Goal: Task Accomplishment & Management: Complete application form

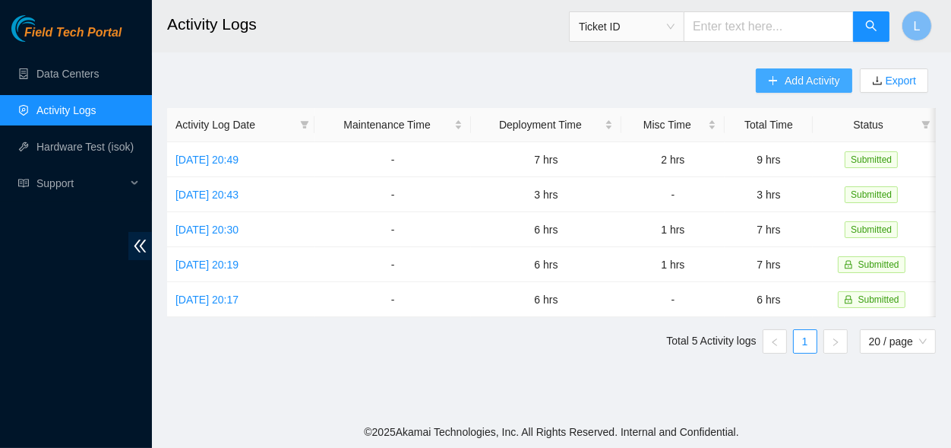
click at [799, 82] on span "Add Activity" at bounding box center [812, 80] width 55 height 17
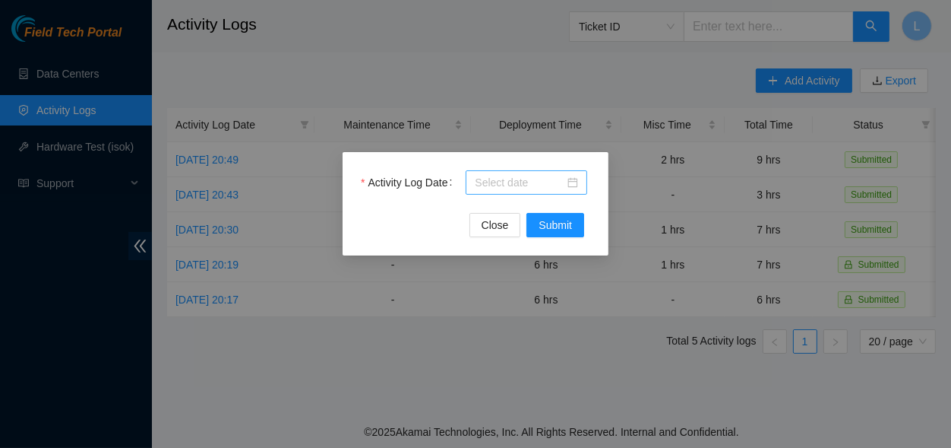
click at [555, 183] on input "Activity Log Date" at bounding box center [520, 182] width 90 height 17
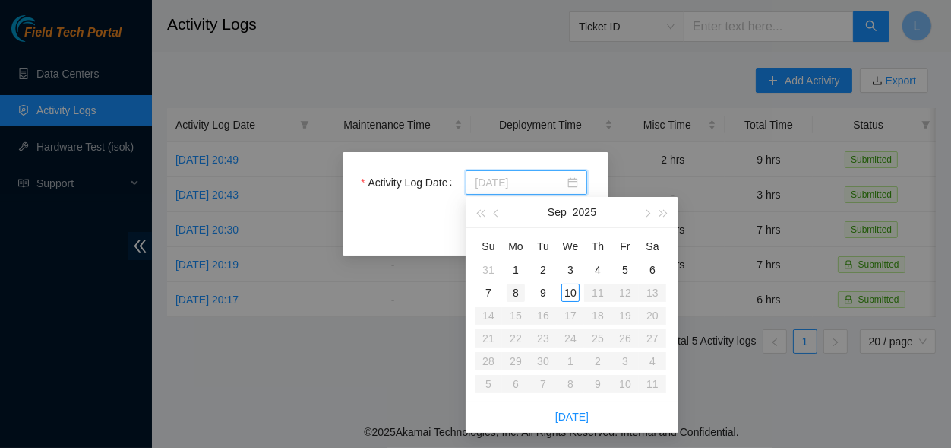
type input "[DATE]"
click at [514, 292] on div "8" at bounding box center [516, 292] width 18 height 18
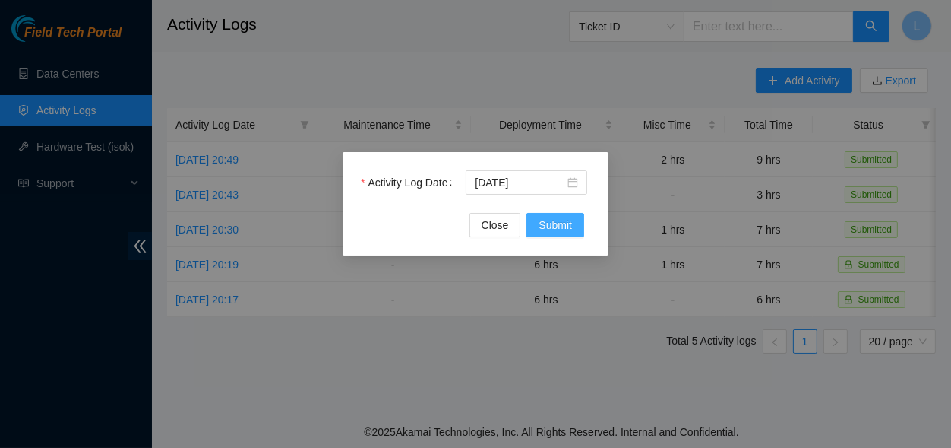
click at [568, 220] on span "Submit" at bounding box center [555, 225] width 33 height 17
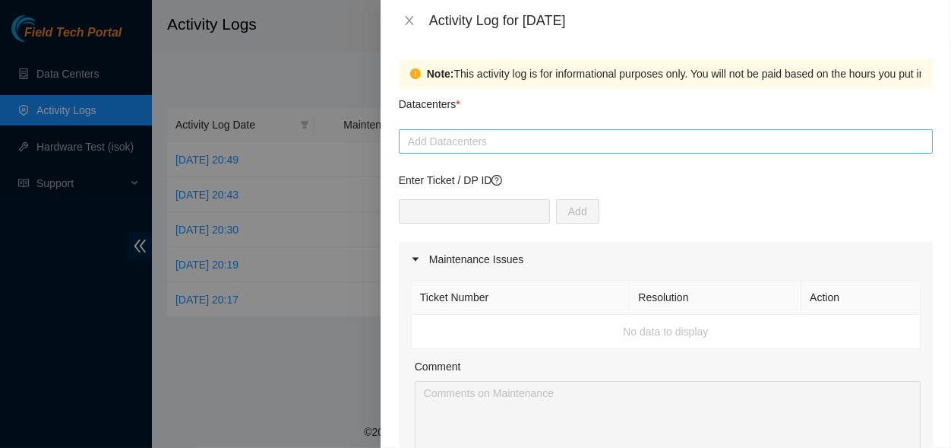
click at [581, 131] on div "Add Datacenters" at bounding box center [666, 141] width 534 height 24
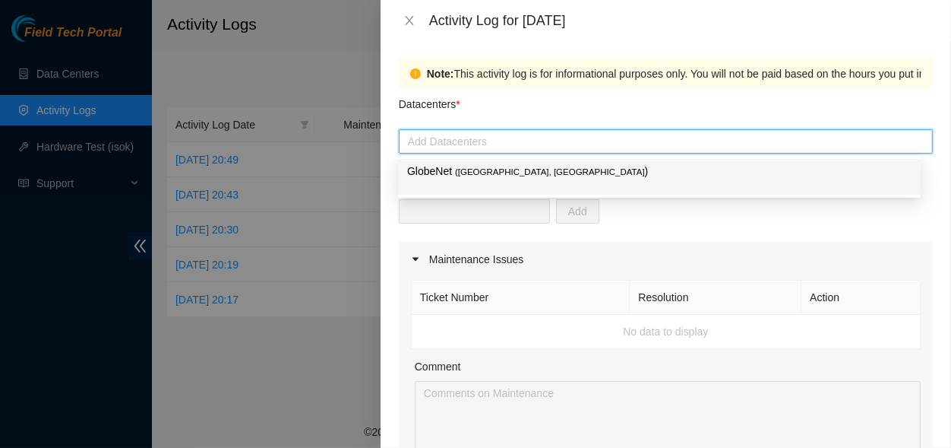
type input "G"
click at [411, 175] on p "GlobeNet ( [GEOGRAPHIC_DATA], [GEOGRAPHIC_DATA] )" at bounding box center [659, 171] width 505 height 17
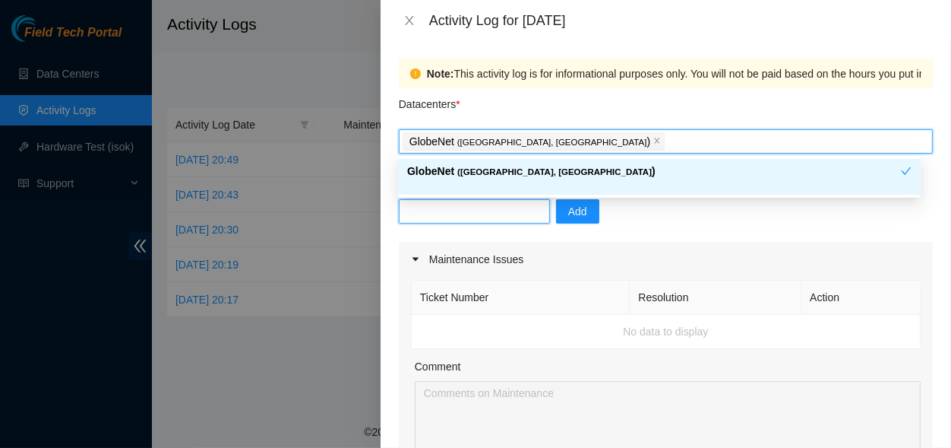
click at [432, 205] on input "text" at bounding box center [474, 211] width 151 height 24
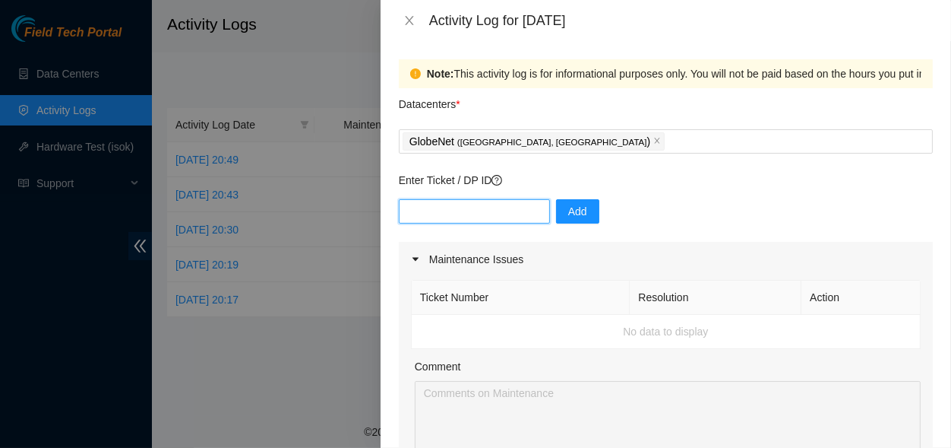
paste input "B-V-5GMIWGR"
type input "B-V-5GMIWGR"
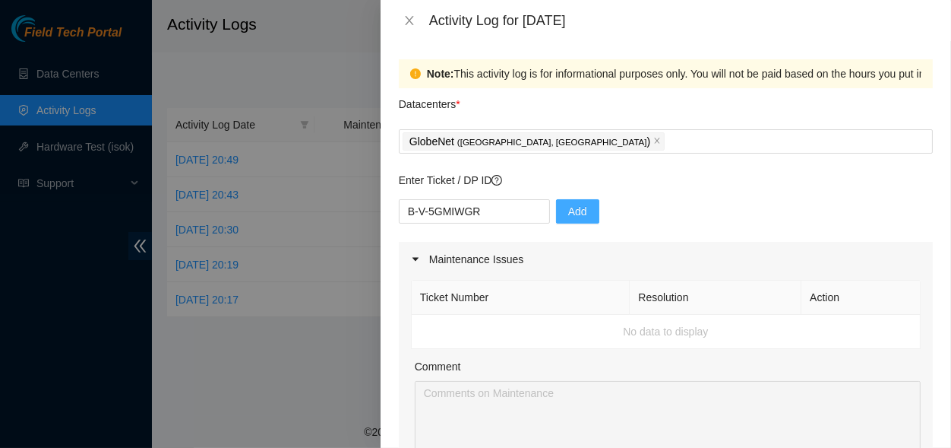
click at [568, 205] on span "Add" at bounding box center [577, 211] width 19 height 17
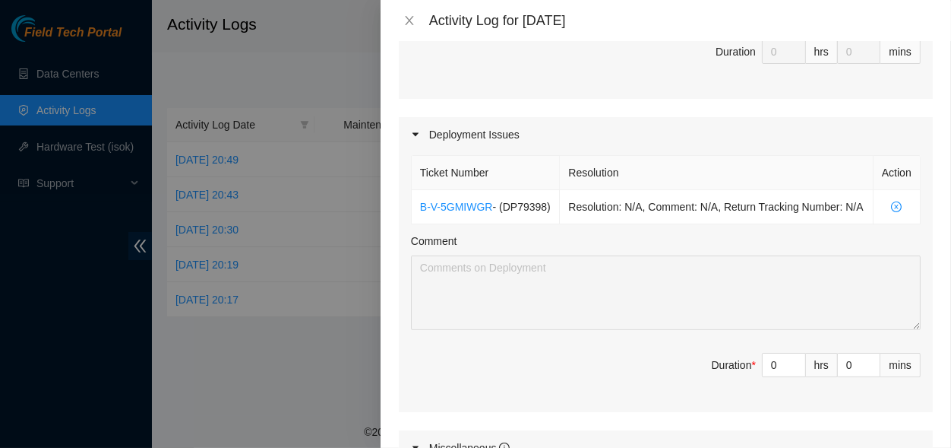
scroll to position [450, 0]
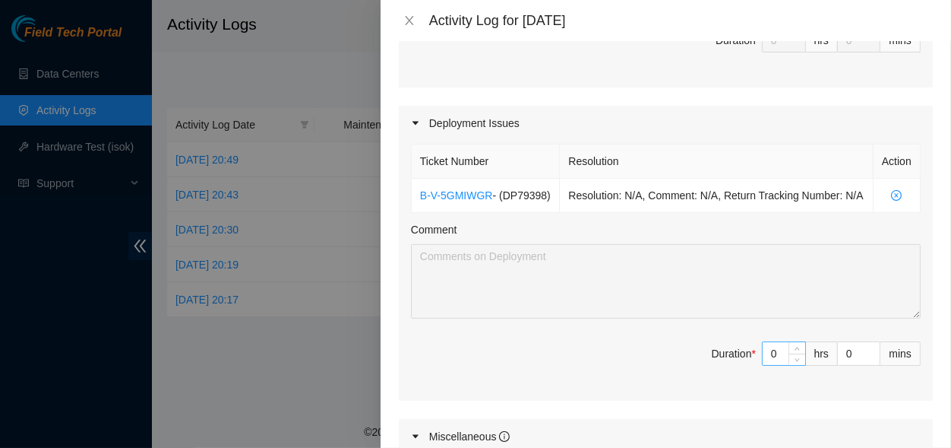
click at [768, 365] on input "0" at bounding box center [784, 353] width 43 height 23
type input "7"
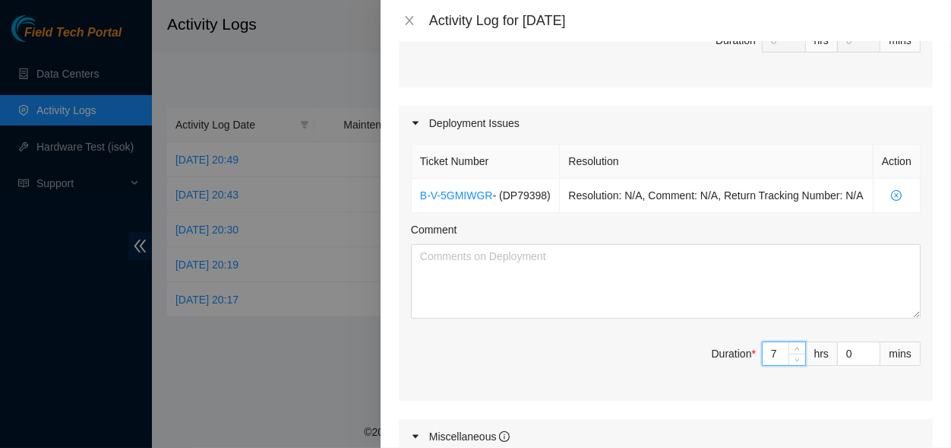
type input "7"
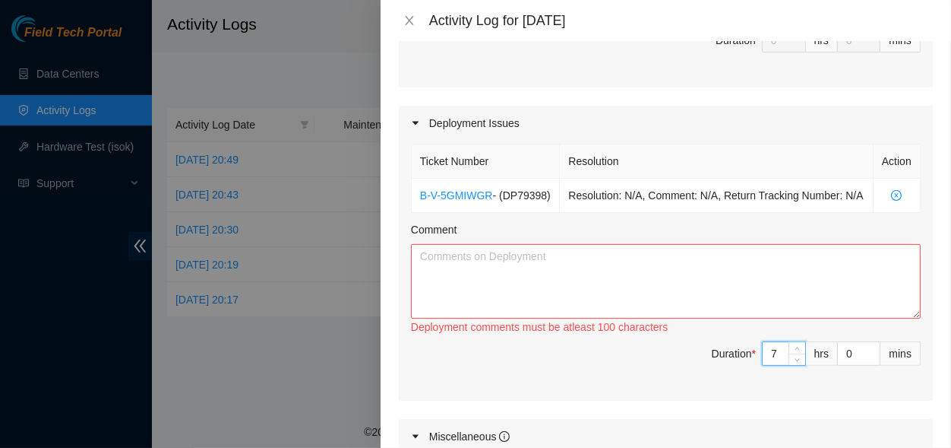
type input "7"
click at [789, 273] on textarea "Comment" at bounding box center [666, 281] width 510 height 74
paste textarea "ASSISTANCE IN CONTINUING THE INSTALLATION OF RACK FLZ.[PHONE_NUMBER], PASSING F…"
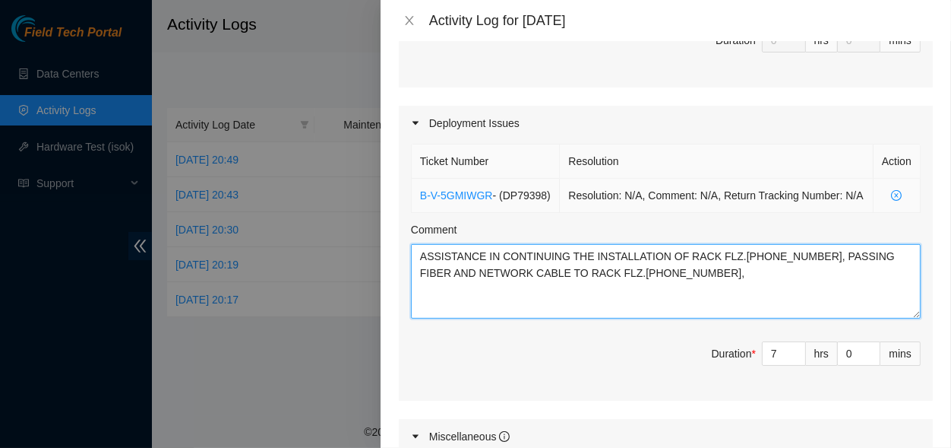
paste textarea "HELP IN ORGANIZING THE WIRING OF RACKS FLZ.[PHONE_NUMBER] AND FLZ.[PHONE_NUMBER]"
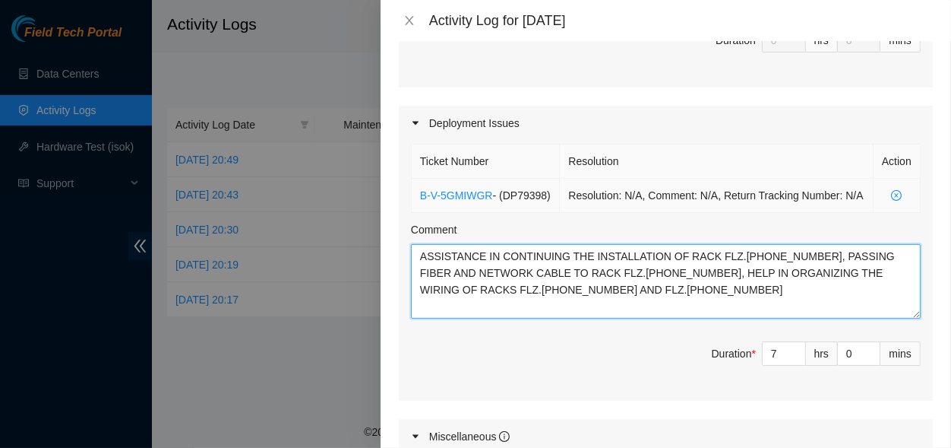
scroll to position [0, 0]
type textarea "ASSISTANCE IN CONTINUING THE INSTALLATION OF RACK FLZ.[PHONE_NUMBER], PASSING F…"
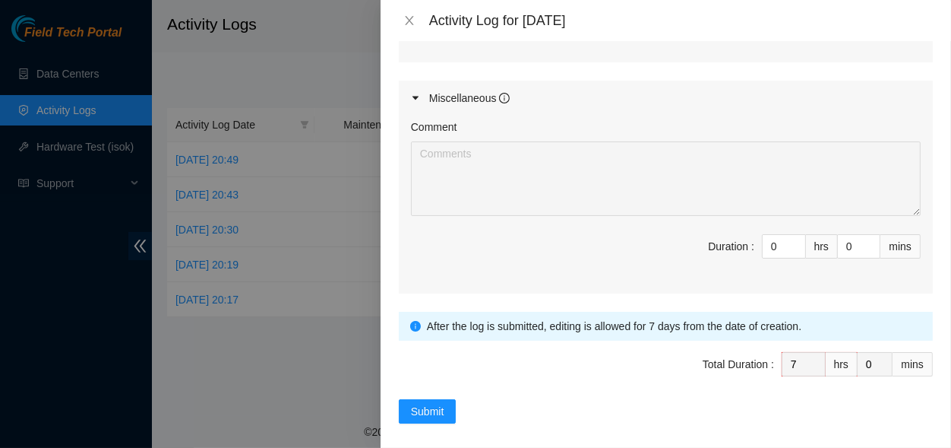
scroll to position [810, 0]
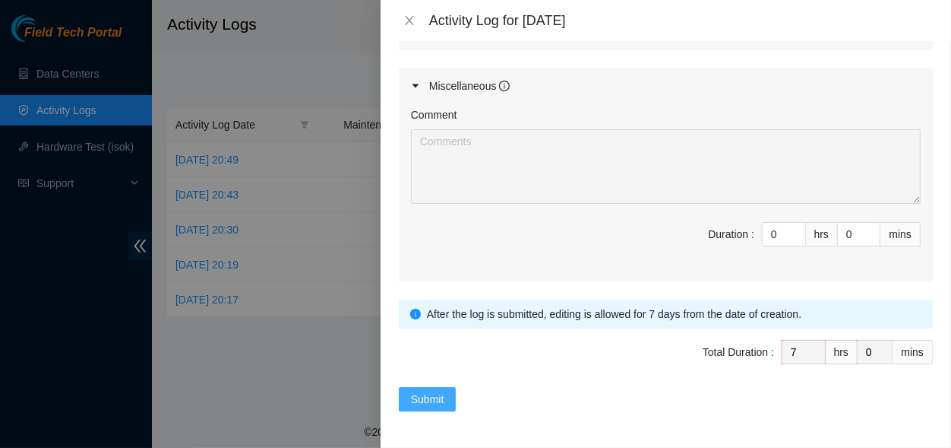
click at [434, 399] on span "Submit" at bounding box center [427, 399] width 33 height 17
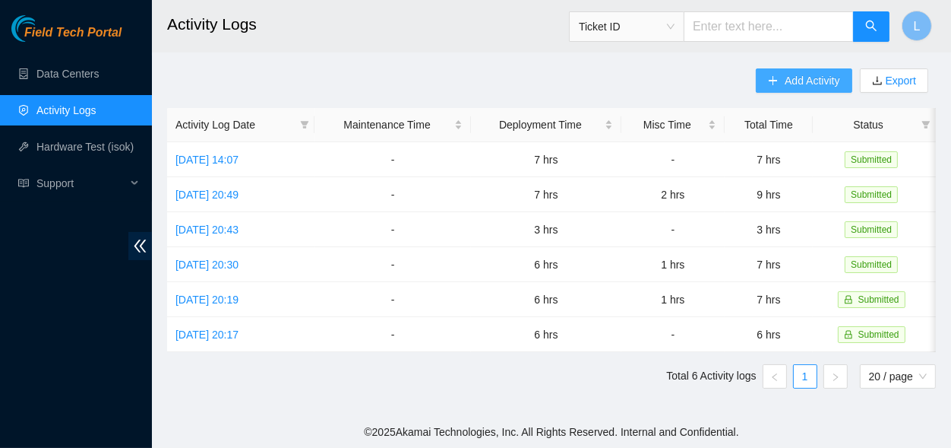
click at [824, 73] on span "Add Activity" at bounding box center [812, 80] width 55 height 17
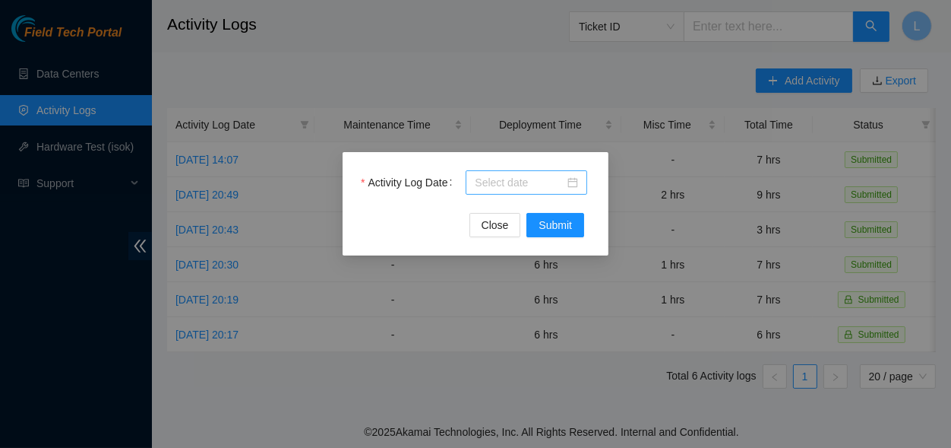
click at [533, 176] on input "Activity Log Date" at bounding box center [520, 182] width 90 height 17
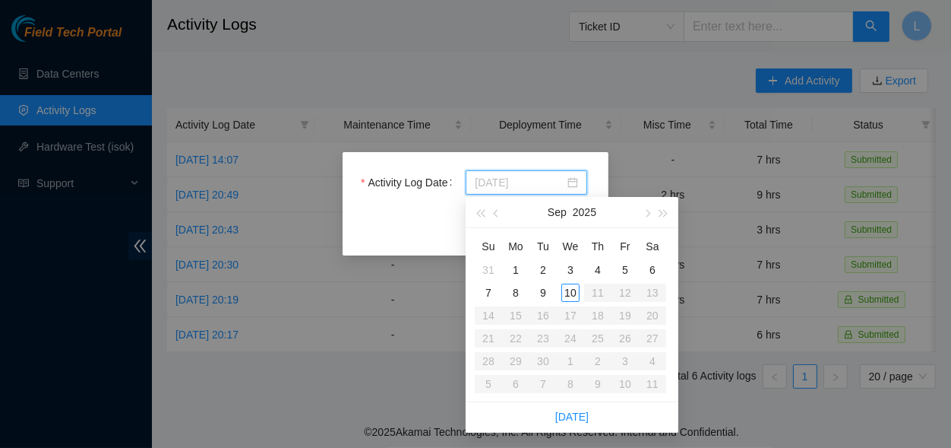
type input "[DATE]"
click at [540, 294] on div "9" at bounding box center [543, 292] width 18 height 18
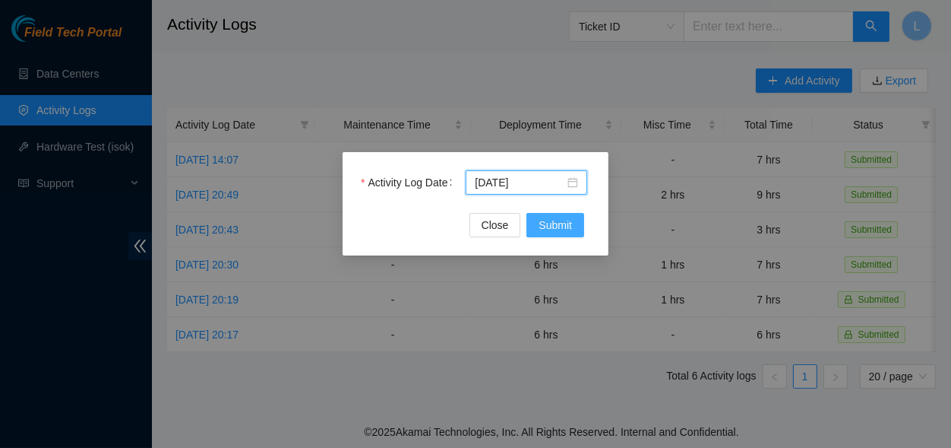
click at [569, 219] on span "Submit" at bounding box center [555, 225] width 33 height 17
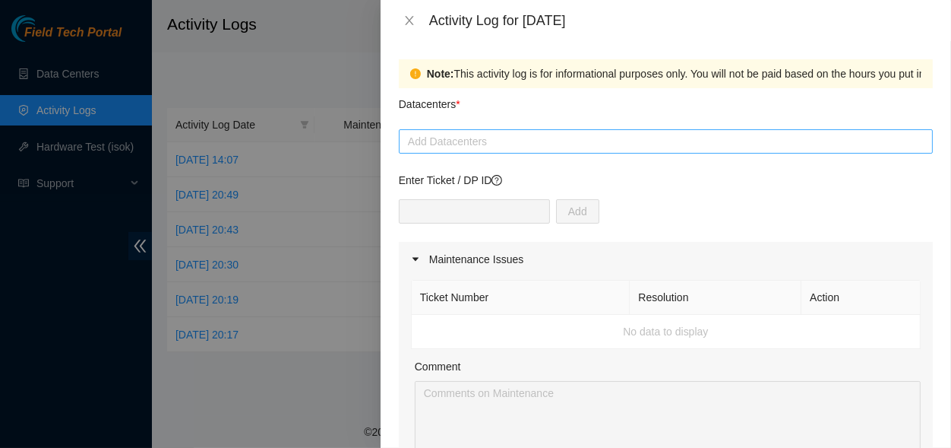
click at [571, 141] on div at bounding box center [666, 141] width 527 height 18
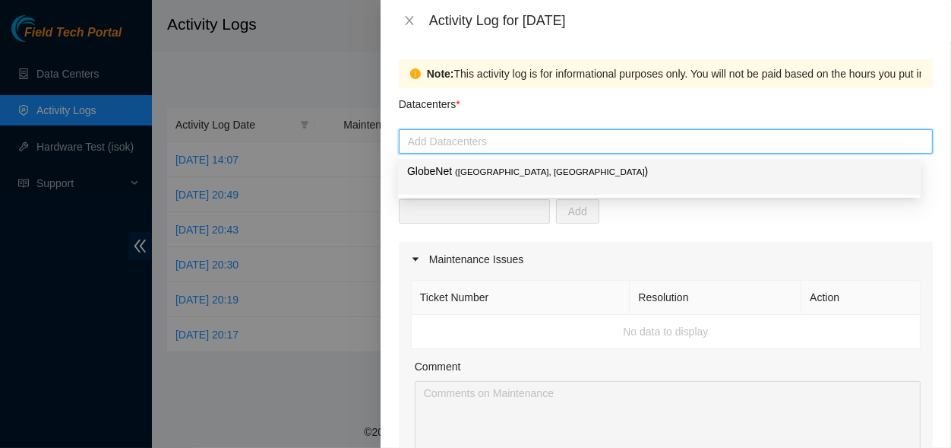
click at [548, 178] on p "GlobeNet ( [GEOGRAPHIC_DATA], [GEOGRAPHIC_DATA] )" at bounding box center [659, 171] width 505 height 17
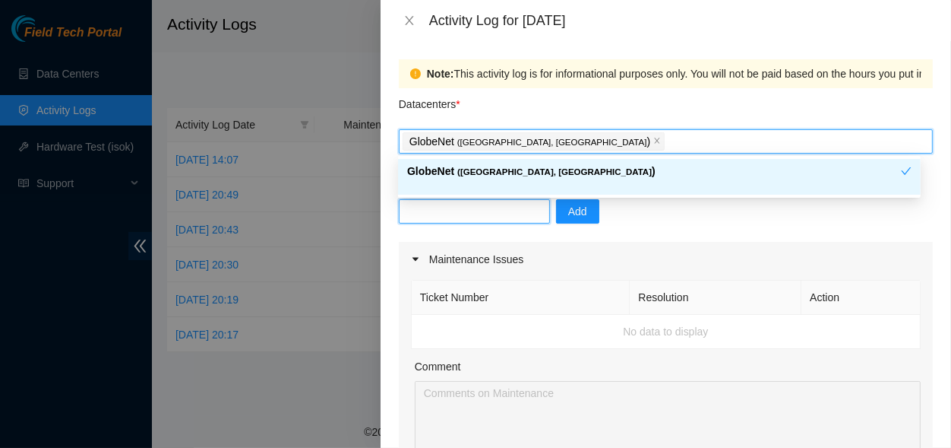
click at [501, 207] on input "text" at bounding box center [474, 211] width 151 height 24
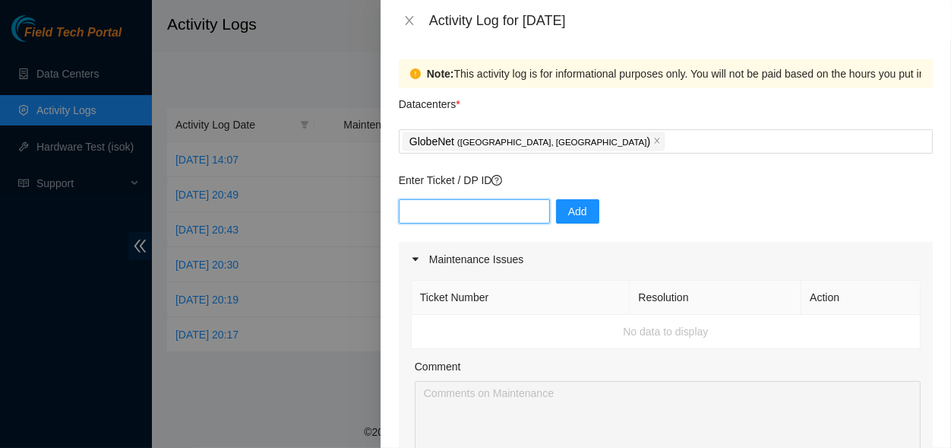
paste input "HELP IN ORGANIZING THE WIRING OF RACKS FLZ.[PHONE_NUMBER] AND FLZ.[PHONE_NUMBER]"
type input "HELP IN ORGANIZING THE WIRING OF RACKS FLZ.[PHONE_NUMBER] AND FLZ.[PHONE_NUMBER]"
paste input "B-V-5GMIWGR"
type input "B-V-5GMIWGR"
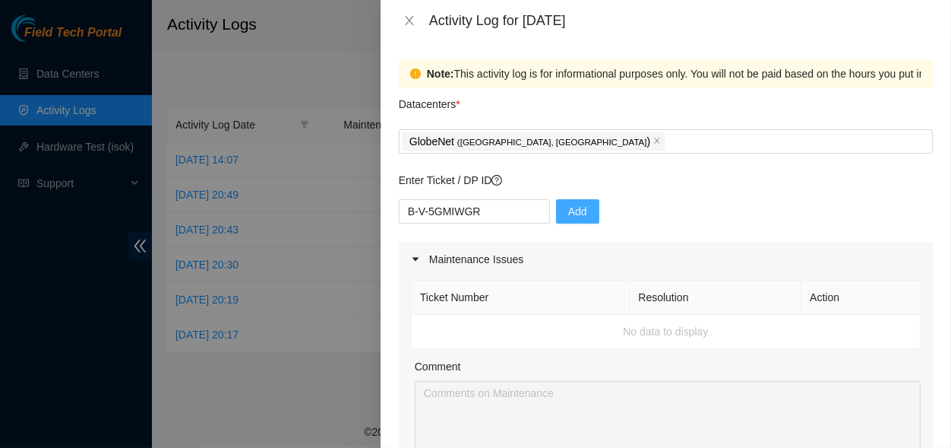
click at [577, 218] on span "Add" at bounding box center [577, 211] width 19 height 17
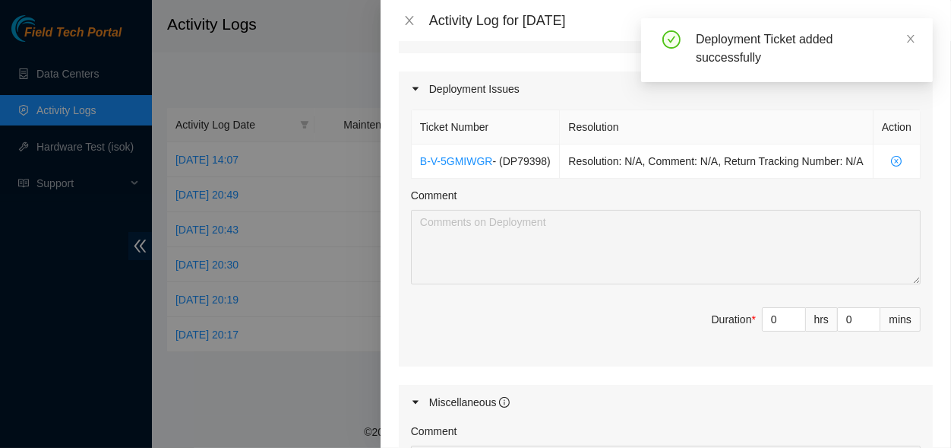
scroll to position [490, 0]
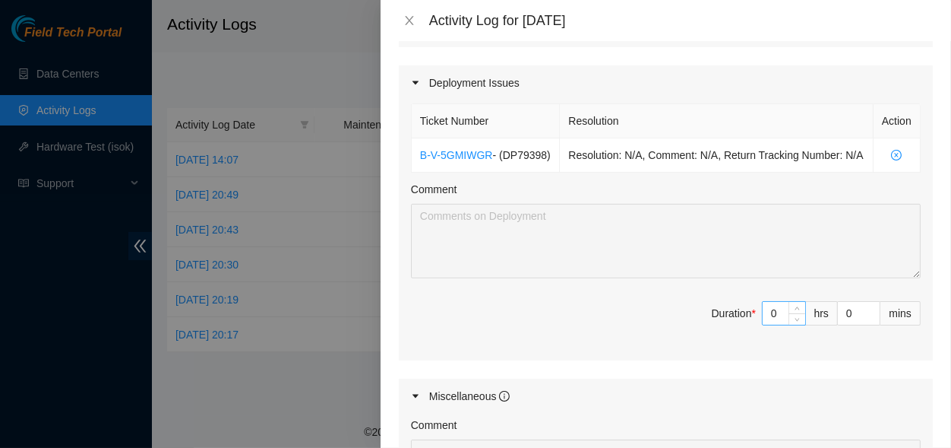
click at [774, 322] on input "0" at bounding box center [784, 313] width 43 height 23
type input "6"
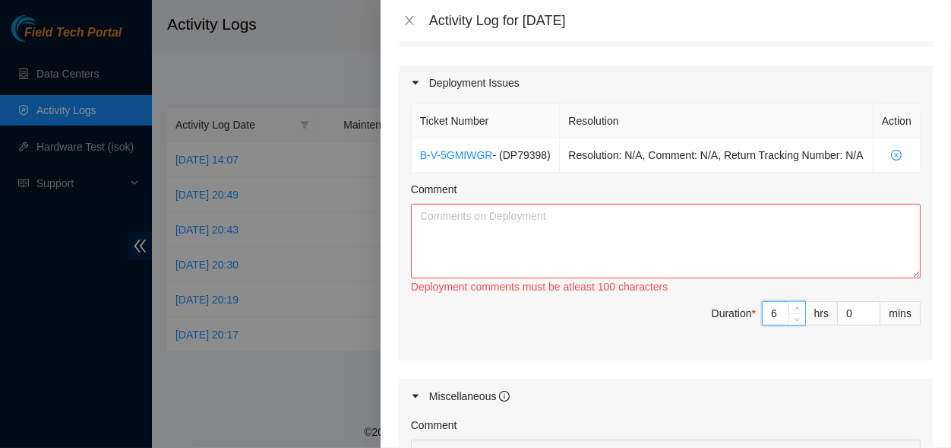
type input "6"
click at [726, 264] on textarea "Comment" at bounding box center [666, 241] width 510 height 74
paste textarea "ASSISTANCE IN CONTINUING THE INSTALLATION OF RACKS FLZ.[PHONE_NUMBER] AND FLZ.[…"
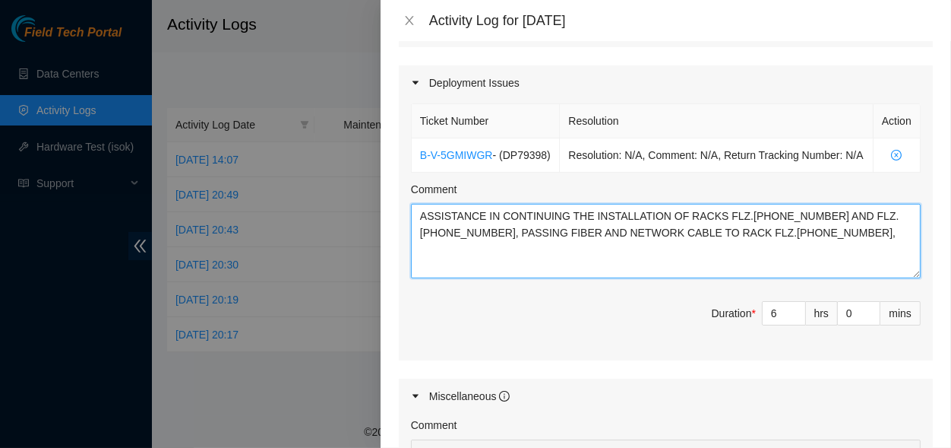
paste textarea "ASSISTANCE IN ORGANIZING INTERNAL AND EXTERNAL WIRING OF THE FLZ.[PHONE_NUMBER]…"
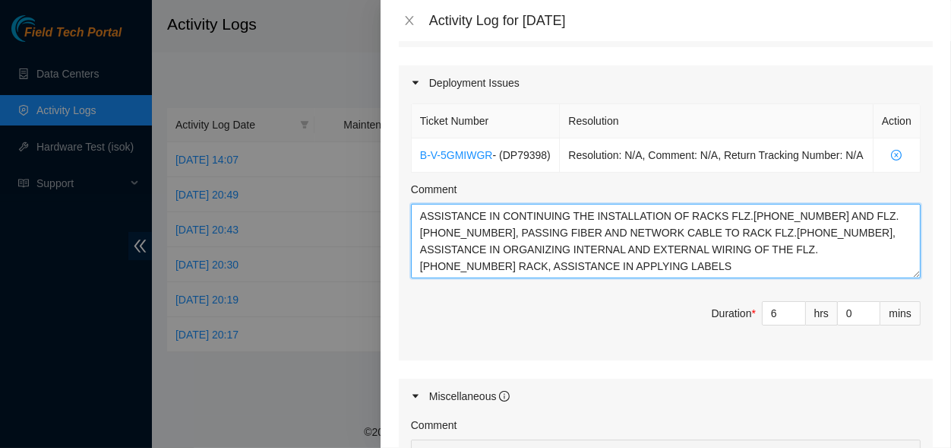
type textarea "ASSISTANCE IN CONTINUING THE INSTALLATION OF RACKS FLZ.[PHONE_NUMBER] AND FLZ.[…"
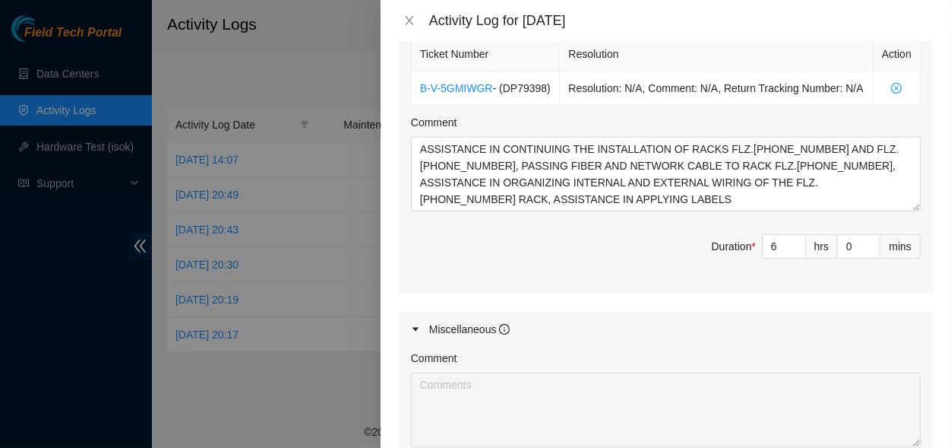
scroll to position [814, 0]
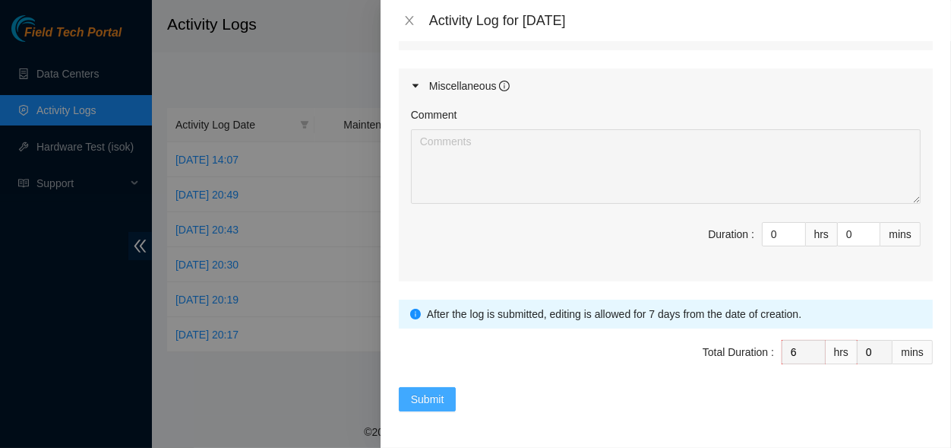
click at [448, 404] on button "Submit" at bounding box center [428, 399] width 58 height 24
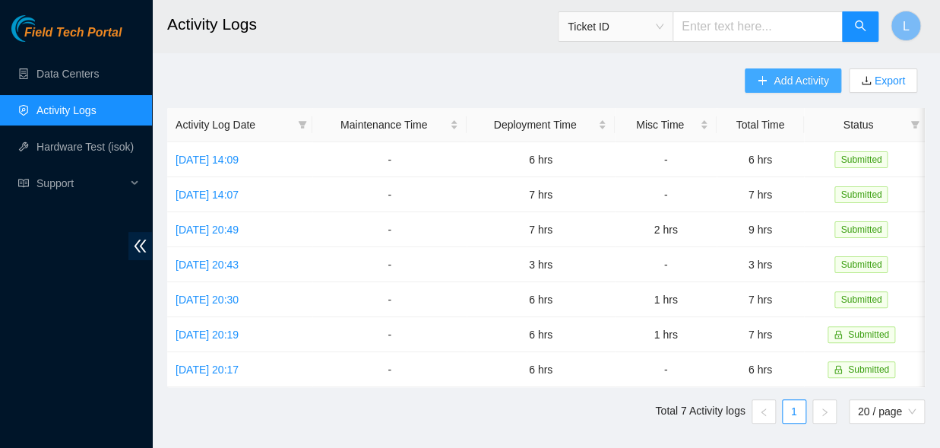
click at [773, 84] on button "Add Activity" at bounding box center [793, 80] width 96 height 24
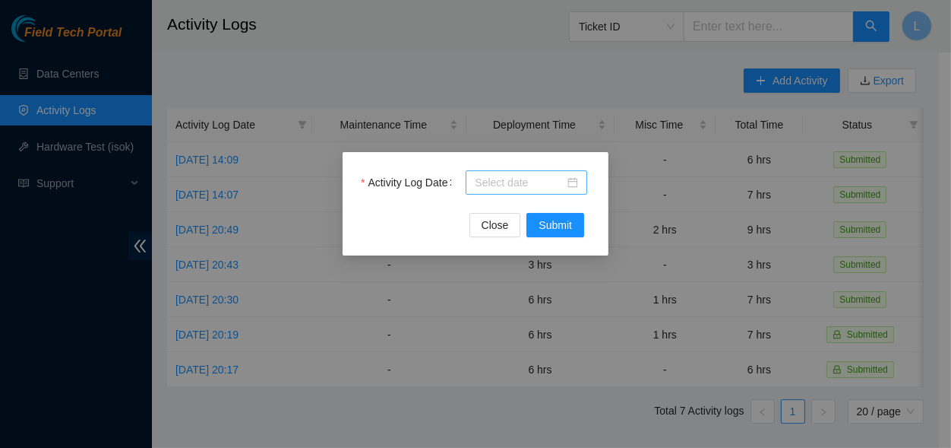
click at [548, 181] on input "Activity Log Date" at bounding box center [520, 182] width 90 height 17
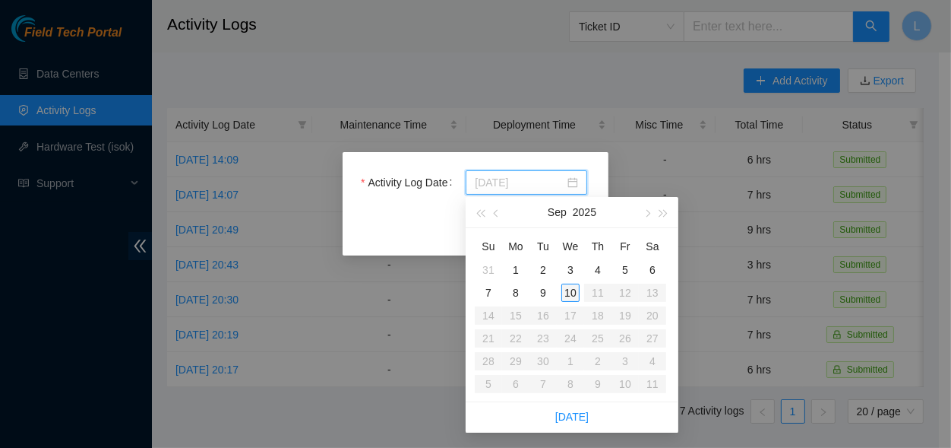
type input "[DATE]"
click at [565, 291] on div "10" at bounding box center [571, 292] width 18 height 18
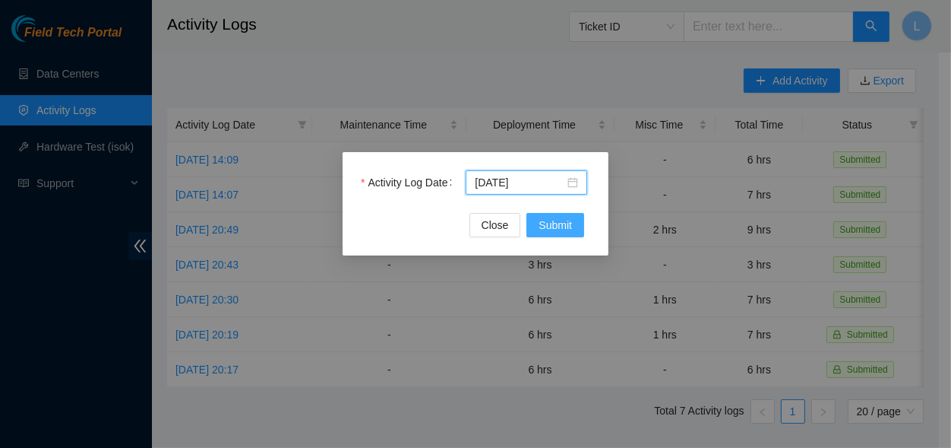
click at [577, 228] on button "Submit" at bounding box center [556, 225] width 58 height 24
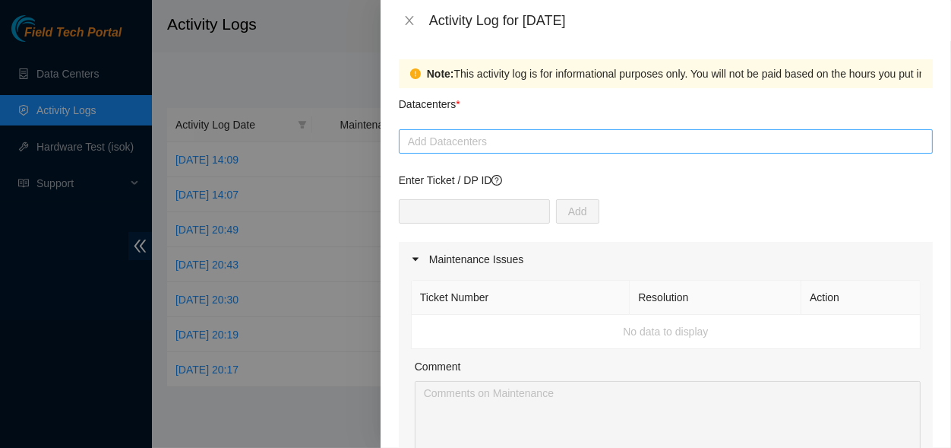
click at [576, 147] on div at bounding box center [666, 141] width 527 height 18
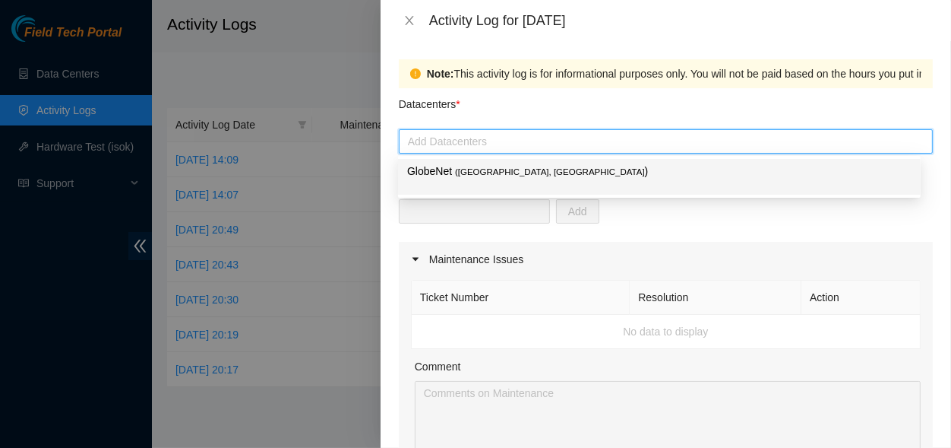
click at [562, 148] on div at bounding box center [666, 141] width 527 height 18
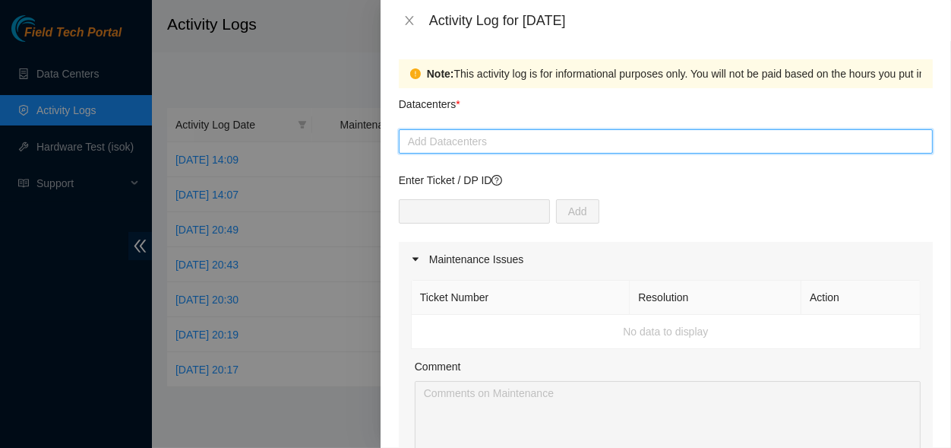
click at [543, 180] on p "Enter Ticket / DP ID" at bounding box center [666, 180] width 534 height 17
click at [555, 150] on div "Add Datacenters" at bounding box center [666, 141] width 534 height 24
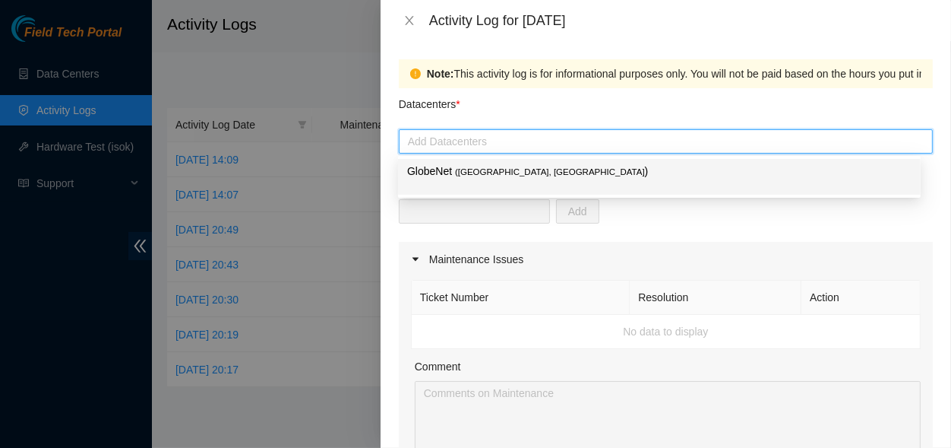
click at [543, 176] on p "GlobeNet ( [GEOGRAPHIC_DATA], [GEOGRAPHIC_DATA] )" at bounding box center [659, 171] width 505 height 17
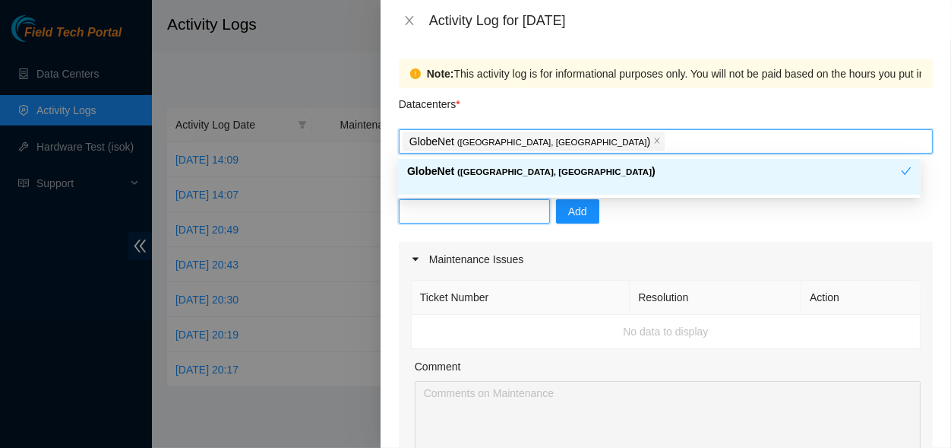
click at [500, 207] on input "text" at bounding box center [474, 211] width 151 height 24
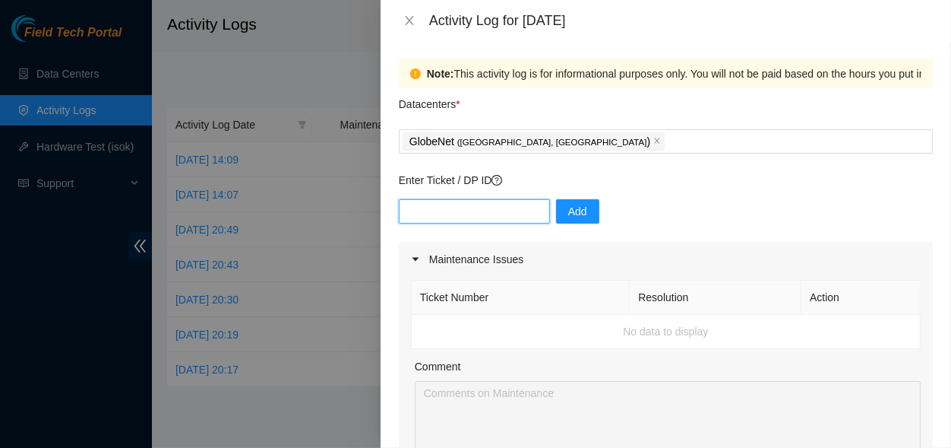
paste input "CONTINUAÇÃO DA ORGANIZAÇÃO DE CABOS INTERNOS E CABOS DO RIDS DO RACK FLZ.[PHONE…"
type input "CONTINUAÇÃO DA ORGANIZAÇÃO DE CABOS INTERNOS E CABOS DO RIDS DO RACK FLZ.[PHONE…"
paste input "B-V-5GMIWGR"
type input "B-V-5GMIWGR"
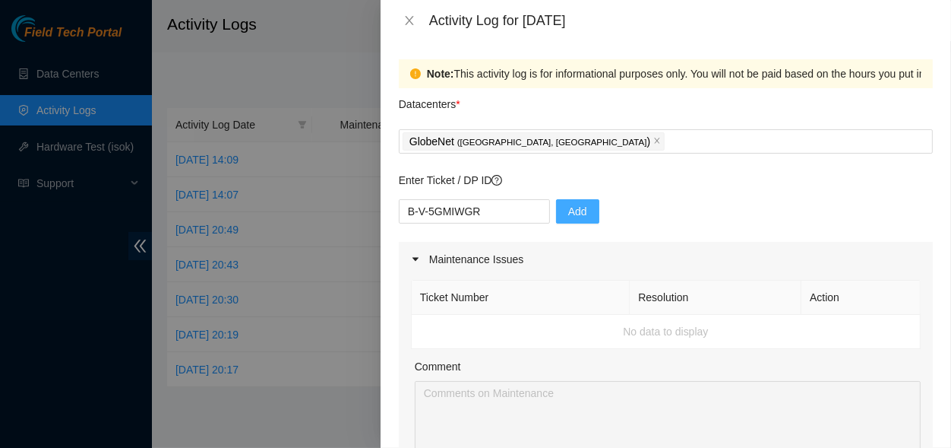
click at [581, 212] on button "Add" at bounding box center [577, 211] width 43 height 24
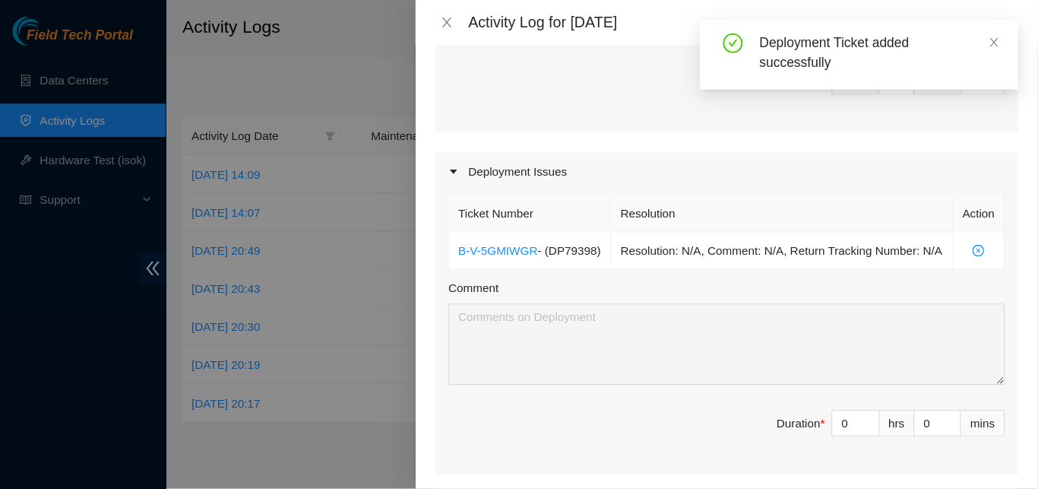
scroll to position [464, 0]
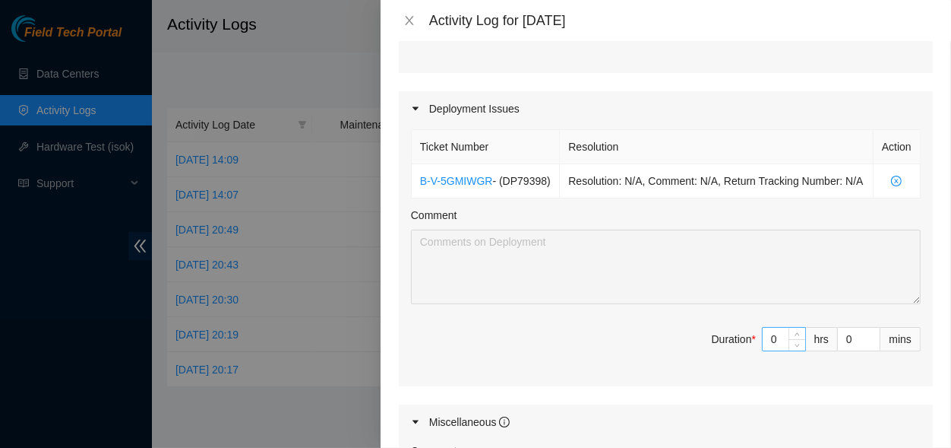
click at [774, 350] on input "0" at bounding box center [784, 338] width 43 height 23
type input "3"
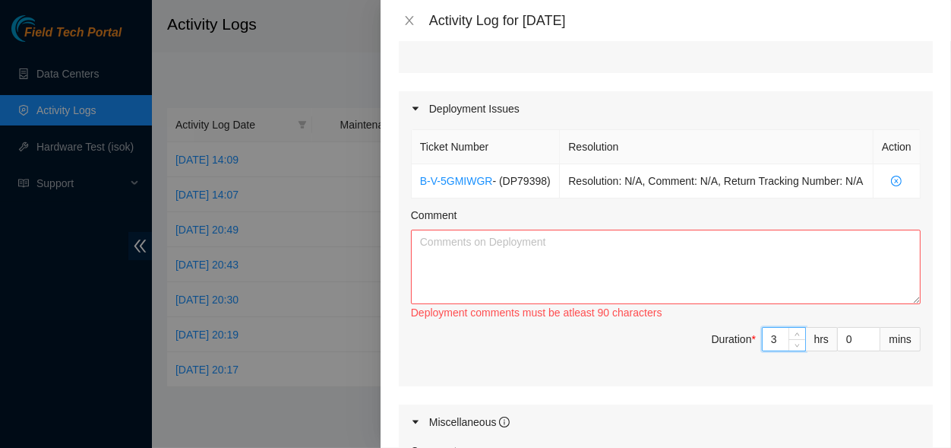
type input "3"
click at [754, 277] on textarea "Comment" at bounding box center [666, 266] width 510 height 74
paste textarea "CONTINUATION OF INTERNAL CABLE ORGANIZATION AND RACK RIDS CABLES FLZ.[PHONE_NUM…"
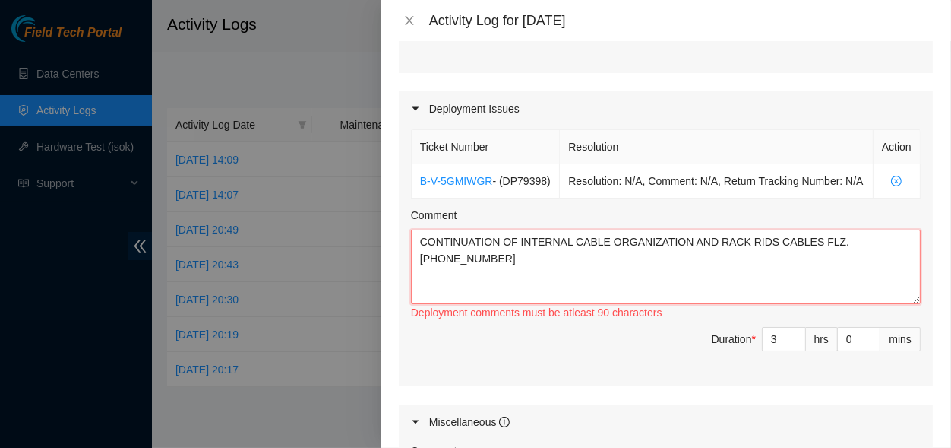
click at [701, 259] on textarea "CONTINUATION OF INTERNAL CABLE ORGANIZATION AND RACK RIDS CABLES FLZ.[PHONE_NUM…" at bounding box center [666, 266] width 510 height 74
paste textarea ", RACK RIDS CABLE ORGANIZATION"
type textarea "CONTINUATION OF INTERNAL CABLE ORGANIZATION, RACK RIDS CABLE ORGANIZATION FLZ.[…"
click at [507, 403] on div "Maintenance Issues Ticket Number Resolution Action No data to display Comment D…" at bounding box center [666, 197] width 534 height 840
click at [507, 346] on span "Duration * 3 hrs 0 mins" at bounding box center [666, 348] width 510 height 43
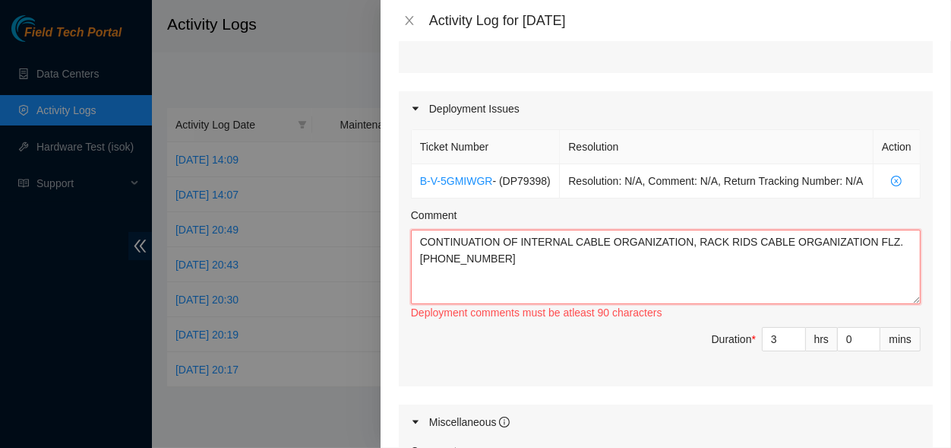
click at [615, 276] on textarea "CONTINUATION OF INTERNAL CABLE ORGANIZATION, RACK RIDS CABLE ORGANIZATION FLZ.[…" at bounding box center [666, 266] width 510 height 74
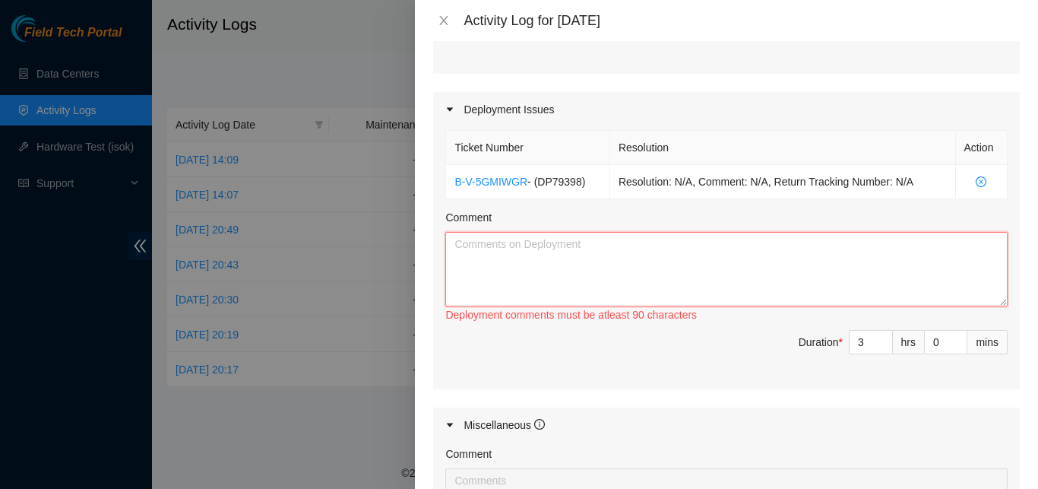
paste textarea "CONTINUATION OF INTERNAL CABLE ORGANIZATION, RIDS CABLE ORGANIZATION AND RACK P…"
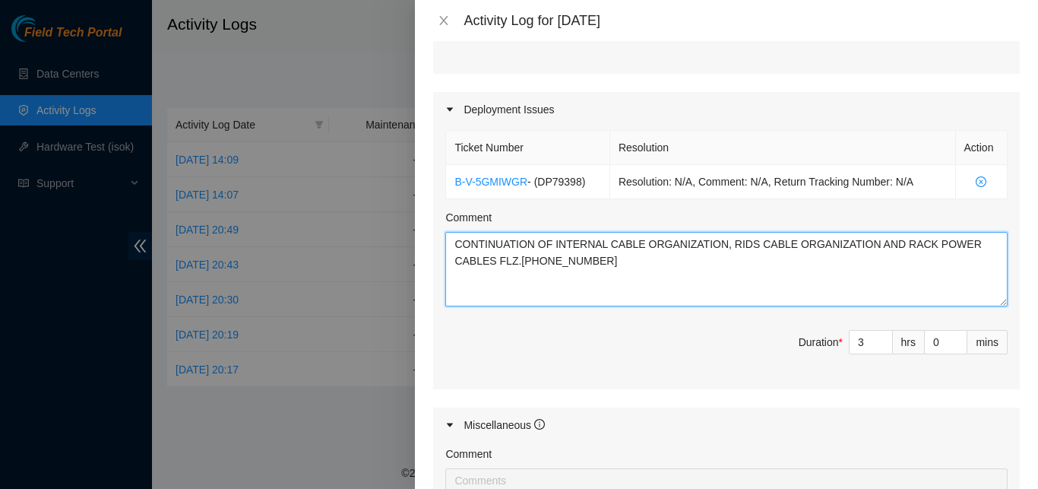
type textarea "CONTINUATION OF INTERNAL CABLE ORGANIZATION, RIDS CABLE ORGANIZATION AND RACK P…"
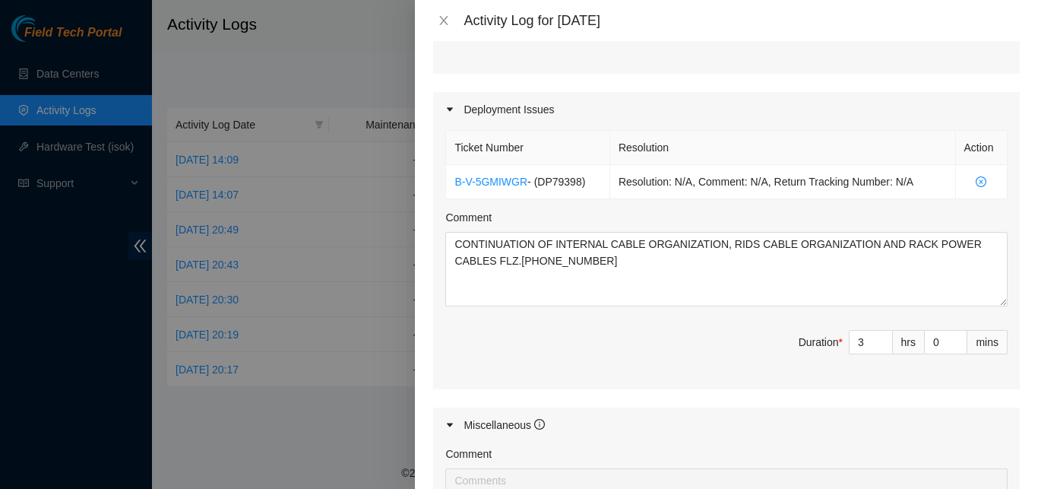
click at [688, 384] on div "Ticket Number Resolution Action B-V-5GMIWGR - ( DP79398 ) Resolution: N/A, Comm…" at bounding box center [726, 257] width 587 height 261
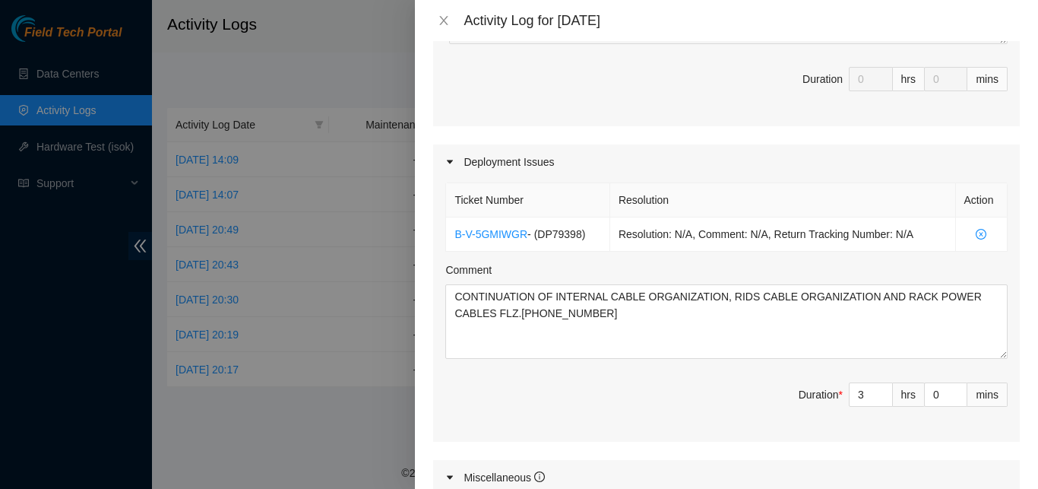
scroll to position [761, 0]
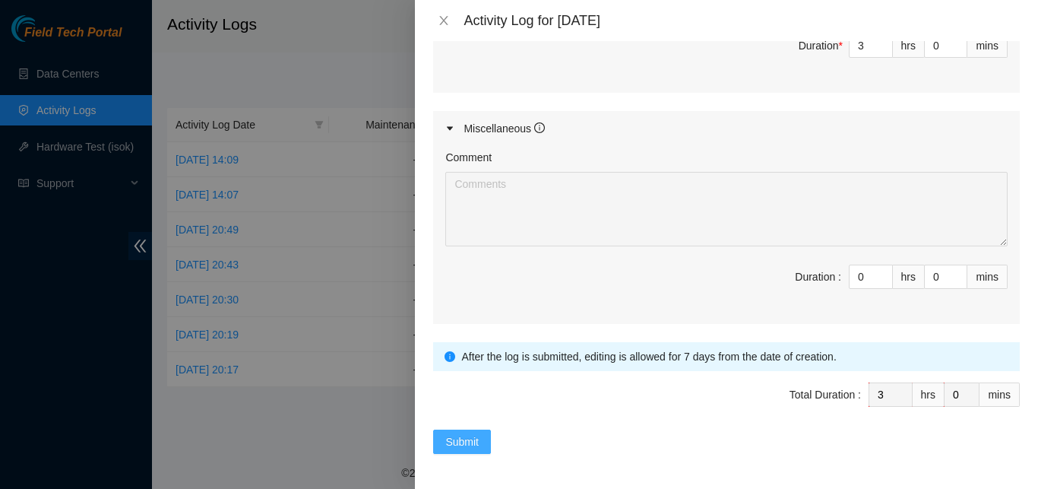
click at [482, 429] on button "Submit" at bounding box center [462, 441] width 58 height 24
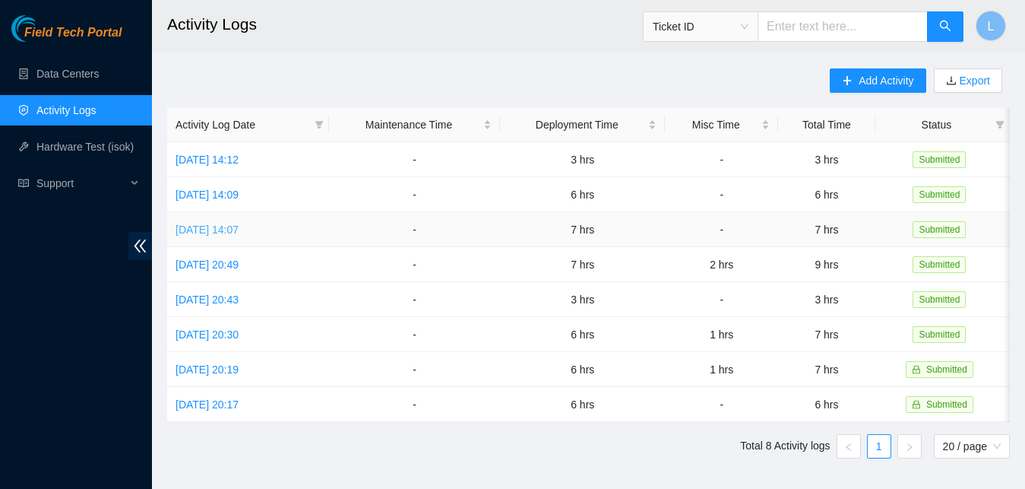
click at [239, 227] on link "[DATE] 14:07" at bounding box center [207, 229] width 63 height 12
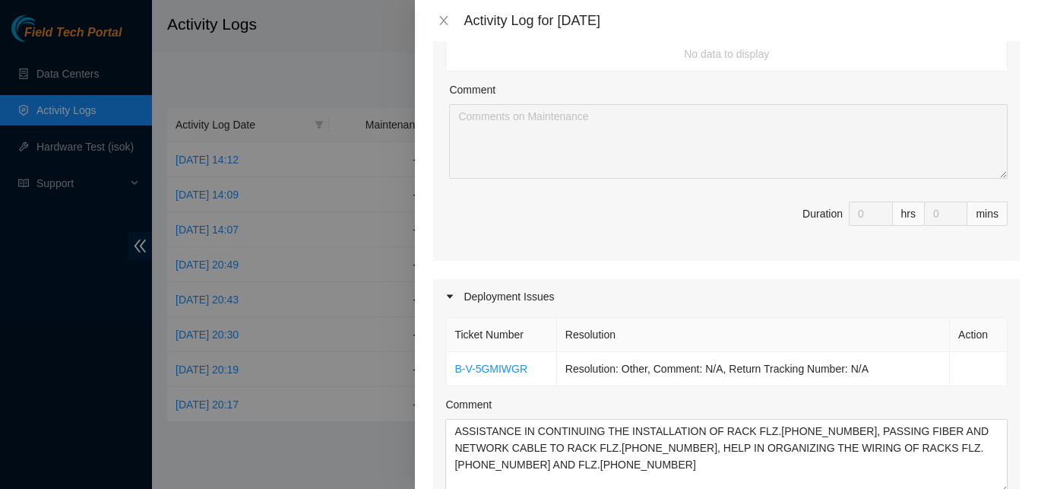
scroll to position [555, 0]
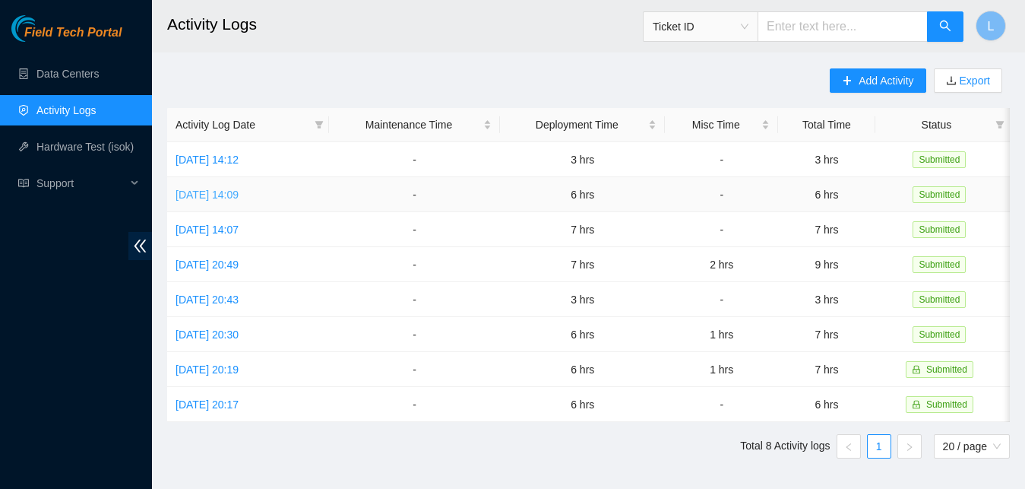
click at [237, 190] on link "[DATE] 14:09" at bounding box center [207, 194] width 63 height 12
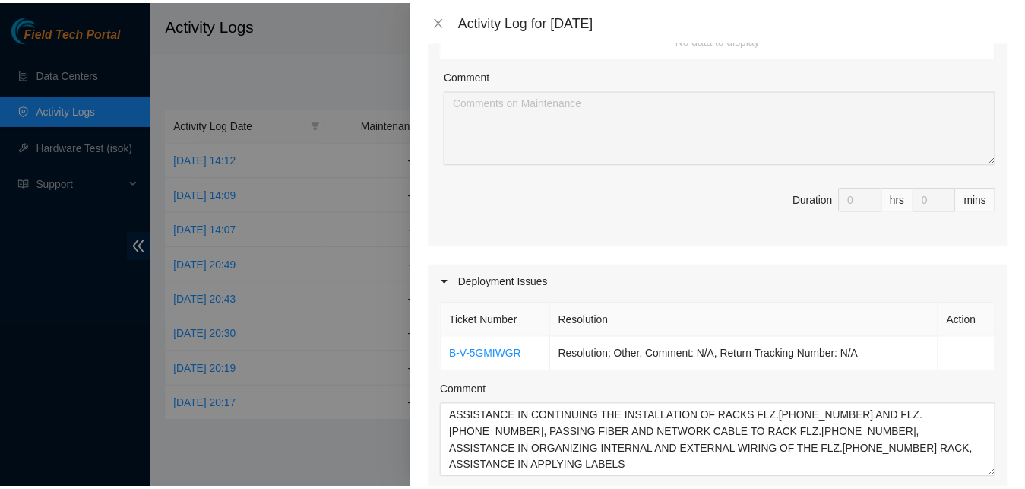
scroll to position [141, 0]
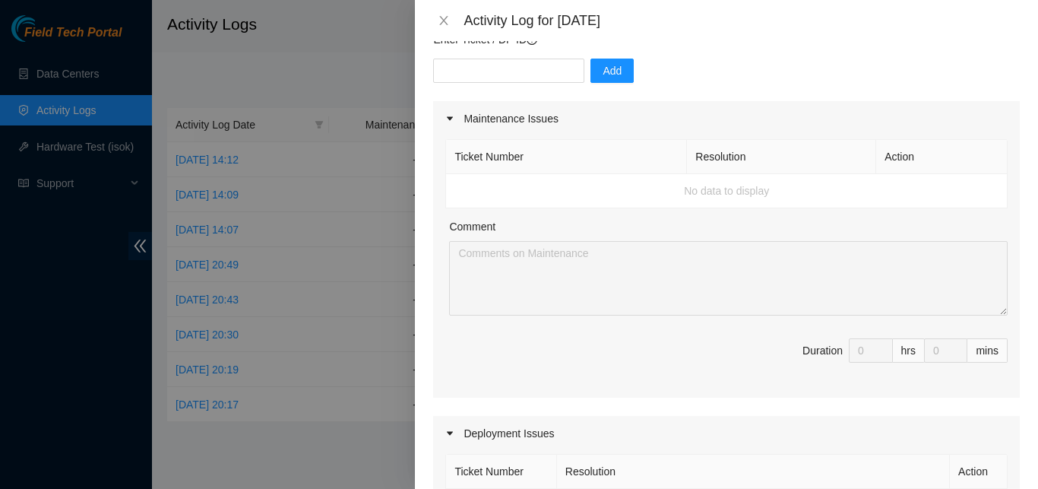
click at [343, 267] on div at bounding box center [519, 244] width 1038 height 489
